Goal: Task Accomplishment & Management: Complete application form

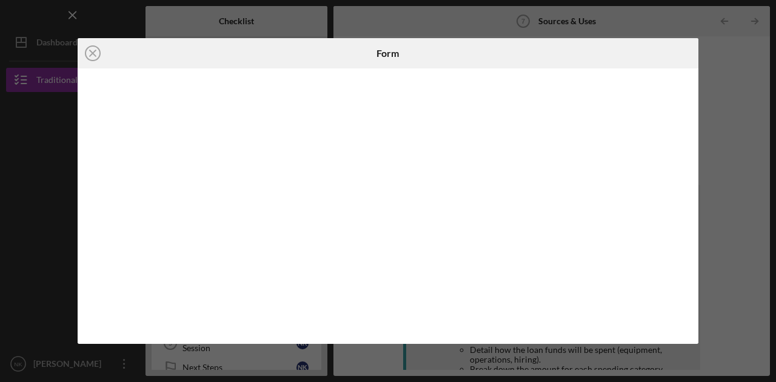
scroll to position [61, 0]
click at [93, 53] on icon "Icon/Close" at bounding box center [93, 53] width 30 height 30
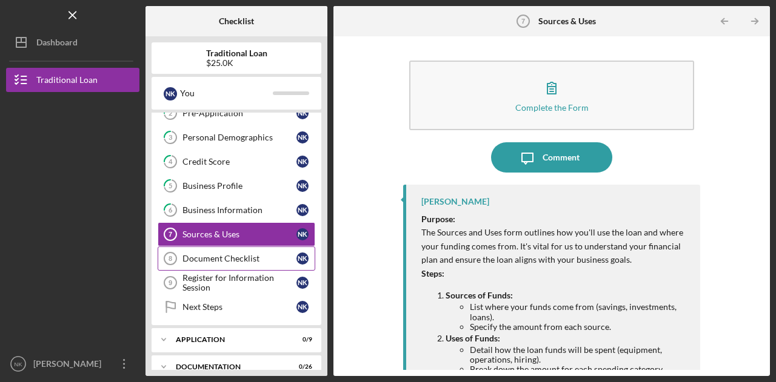
click at [218, 258] on div "Document Checklist" at bounding box center [239, 259] width 114 height 10
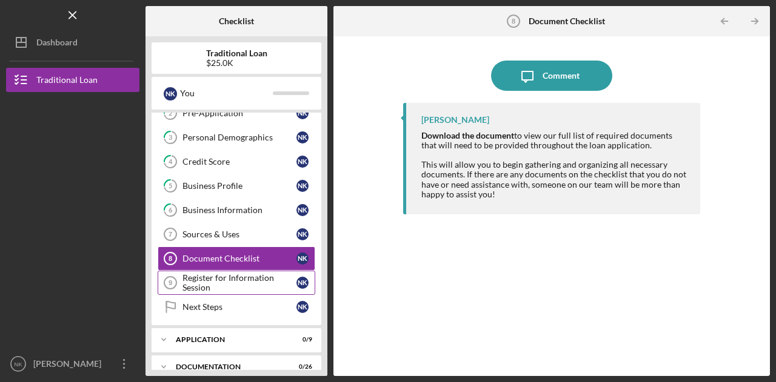
click at [230, 284] on div "Register for Information Session" at bounding box center [239, 282] width 114 height 19
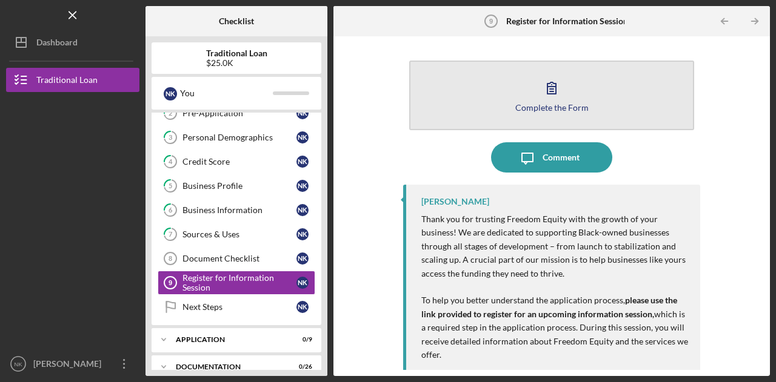
click at [601, 86] on button "Complete the Form Form" at bounding box center [551, 96] width 285 height 70
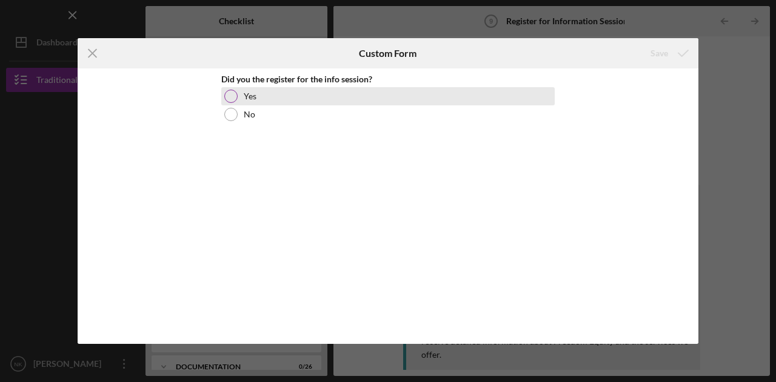
click at [236, 100] on div "Yes" at bounding box center [387, 96] width 333 height 18
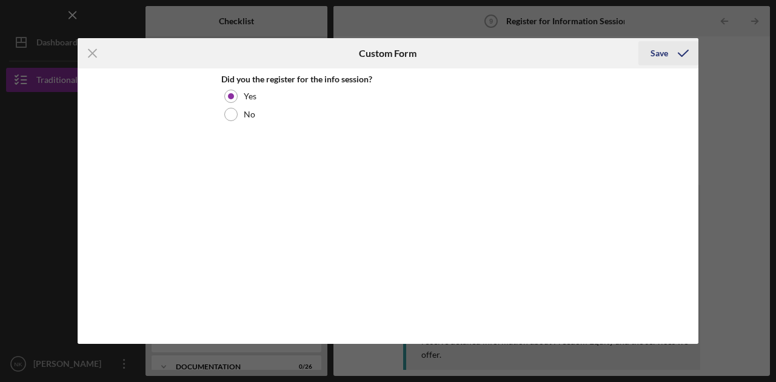
click at [674, 59] on icon "submit" at bounding box center [683, 53] width 30 height 30
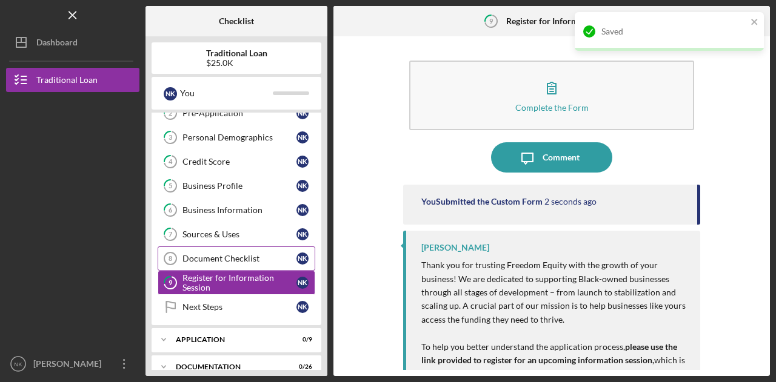
click at [234, 258] on div "Document Checklist" at bounding box center [239, 259] width 114 height 10
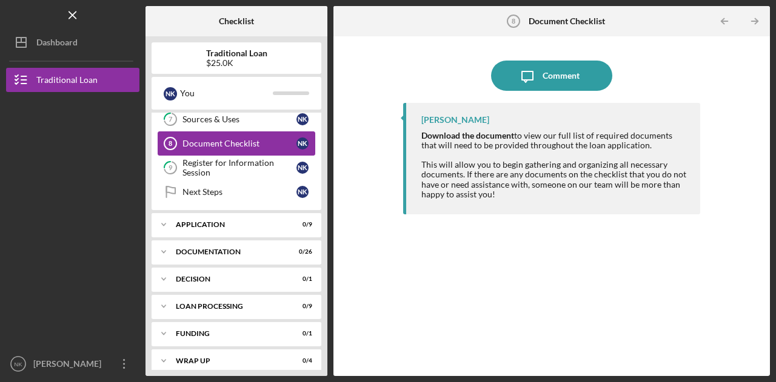
scroll to position [181, 0]
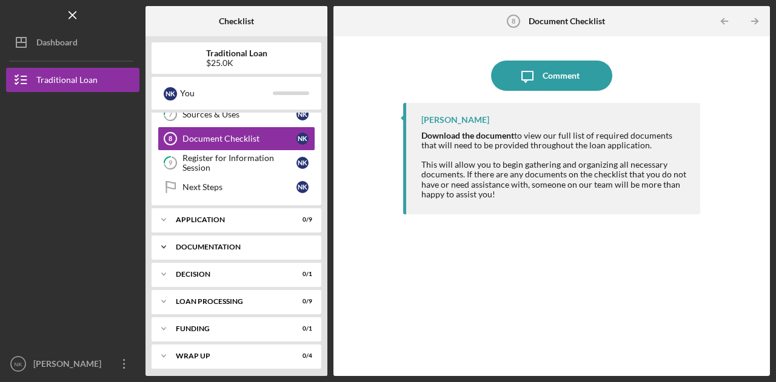
click at [222, 245] on div "Documentation" at bounding box center [241, 247] width 130 height 7
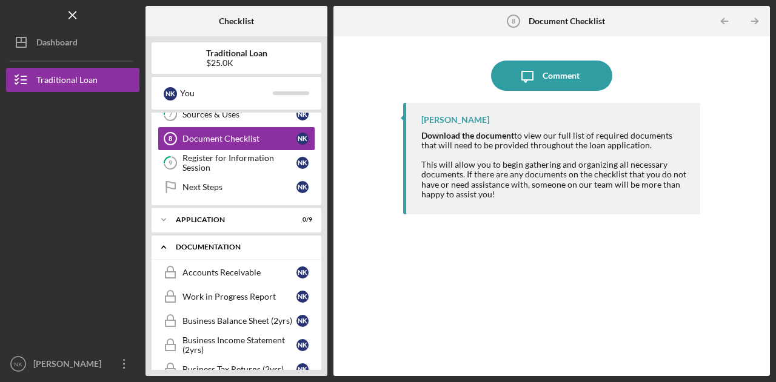
click at [222, 245] on div "Documentation" at bounding box center [241, 247] width 130 height 7
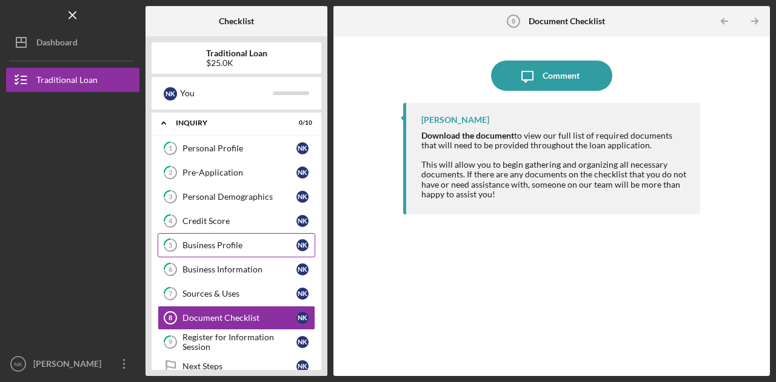
scroll to position [0, 0]
